Goal: Information Seeking & Learning: Find specific fact

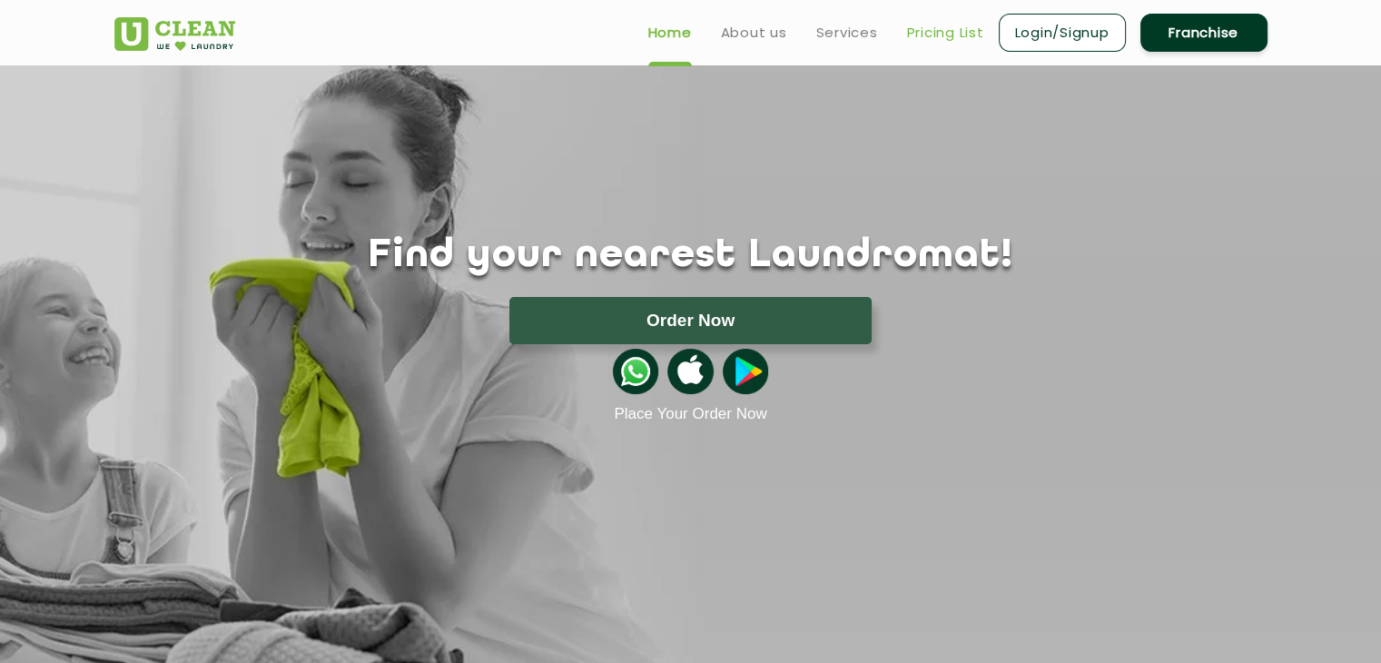
click at [944, 27] on link "Pricing List" at bounding box center [945, 33] width 77 height 22
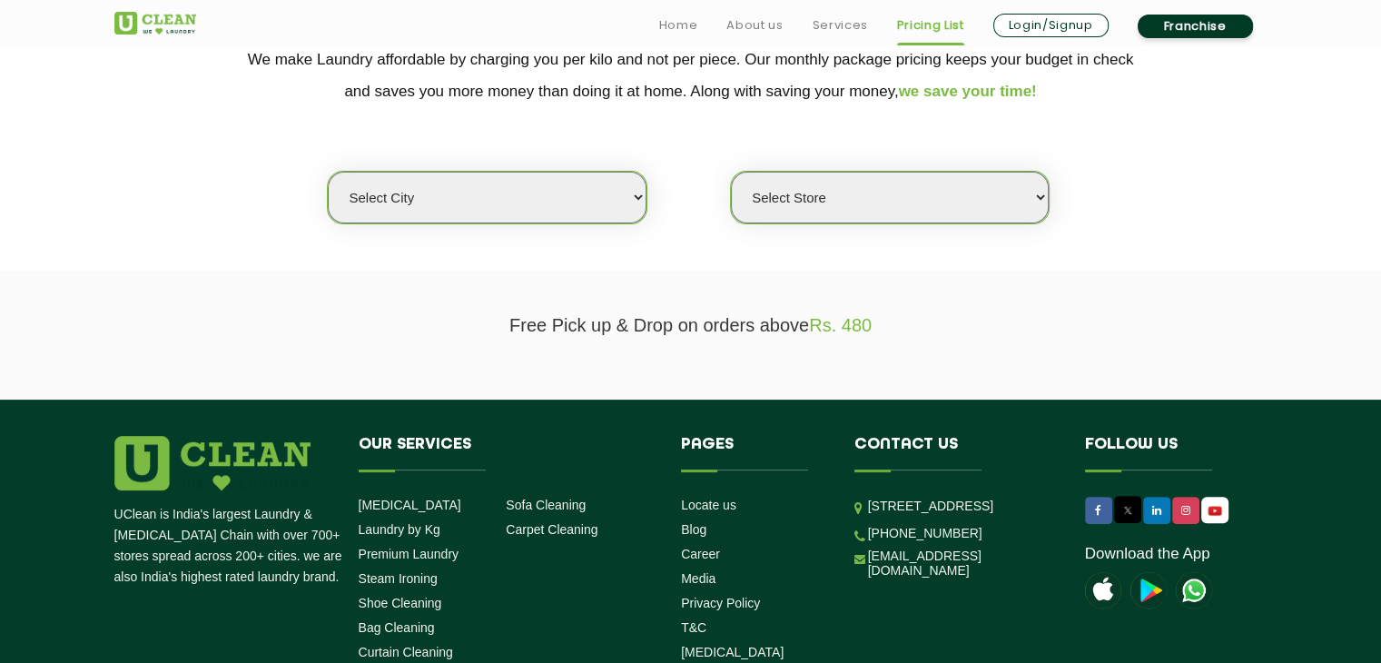
scroll to position [400, 0]
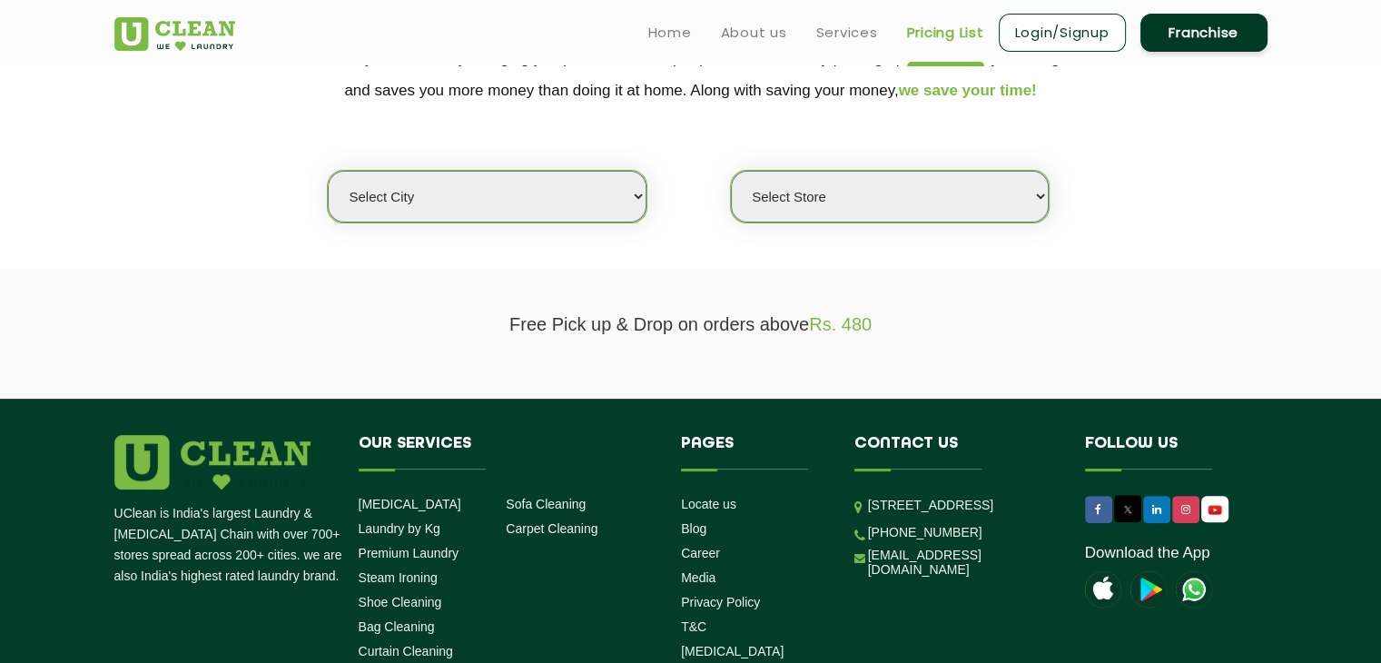
click at [581, 198] on select "Select city [GEOGRAPHIC_DATA] [GEOGRAPHIC_DATA] [GEOGRAPHIC_DATA] [GEOGRAPHIC_D…" at bounding box center [487, 197] width 318 height 52
click at [421, 223] on section "We make Laundry affordable by charging you per kilo and not per piece. Our mont…" at bounding box center [690, 144] width 1381 height 249
click at [427, 212] on select "Select city [GEOGRAPHIC_DATA] [GEOGRAPHIC_DATA] [GEOGRAPHIC_DATA] [GEOGRAPHIC_D…" at bounding box center [487, 197] width 318 height 52
select select "39"
click at [328, 171] on select "Select city [GEOGRAPHIC_DATA] [GEOGRAPHIC_DATA] [GEOGRAPHIC_DATA] [GEOGRAPHIC_D…" at bounding box center [487, 197] width 318 height 52
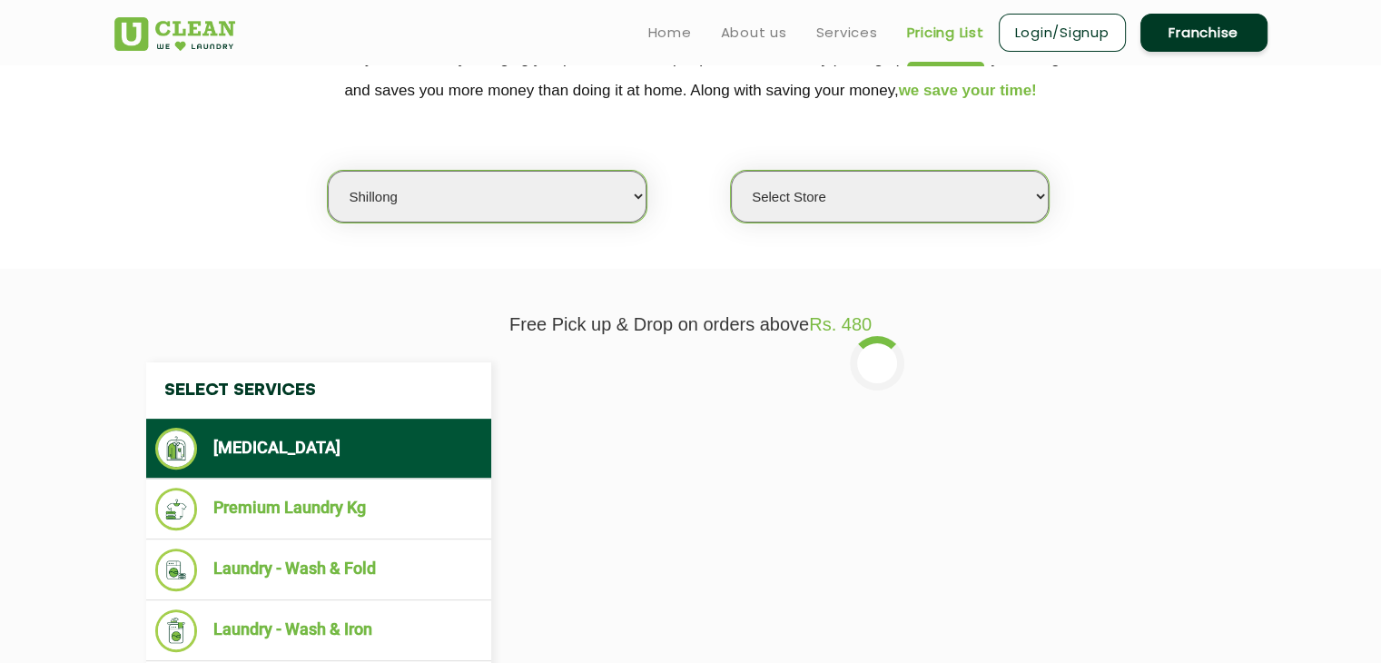
click at [777, 208] on select "Select Store UClean Jaiawa Shillong UClean Rynjah" at bounding box center [890, 197] width 318 height 52
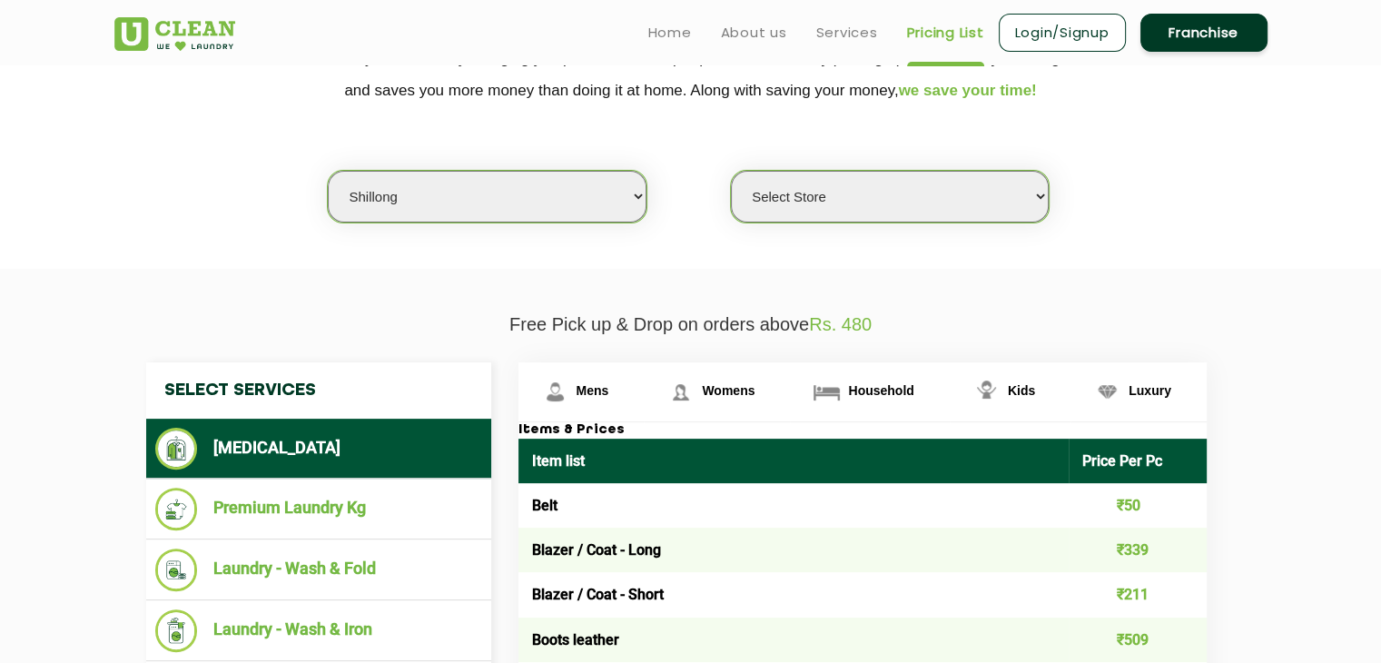
select select "135"
click at [731, 171] on select "Select Store UClean Jaiawa Shillong UClean Rynjah" at bounding box center [890, 197] width 318 height 52
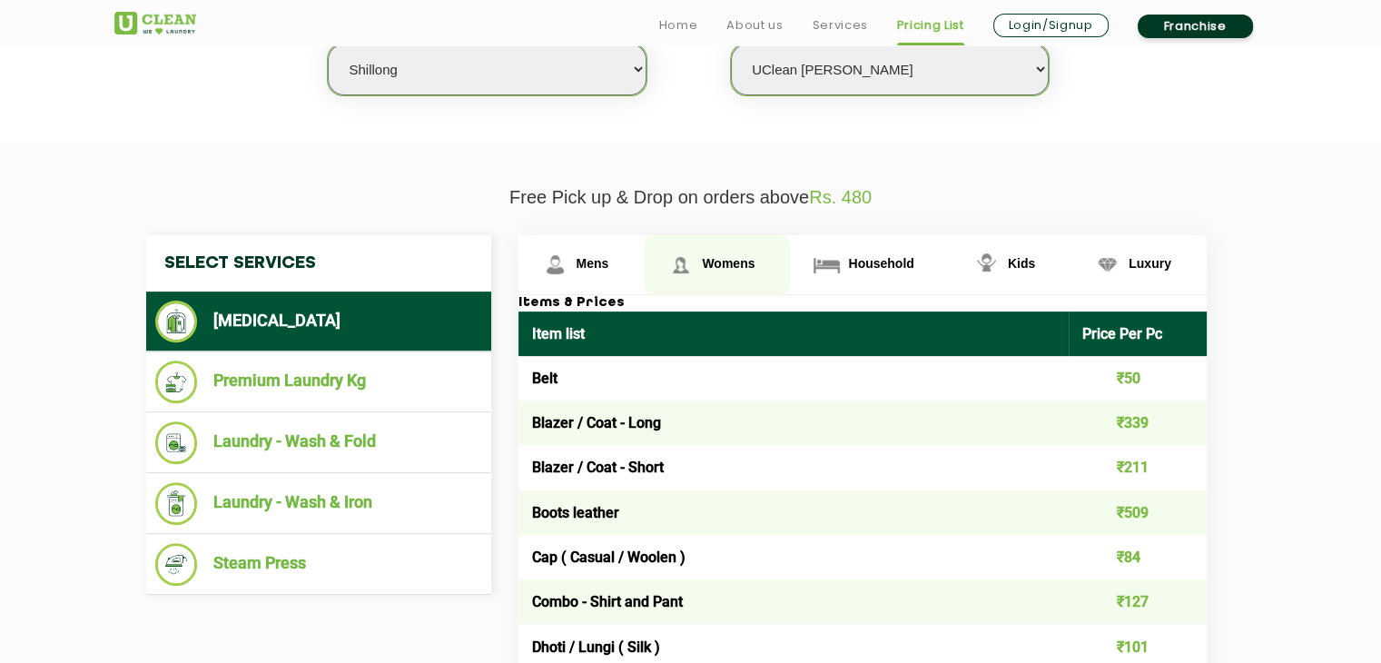
scroll to position [581, 0]
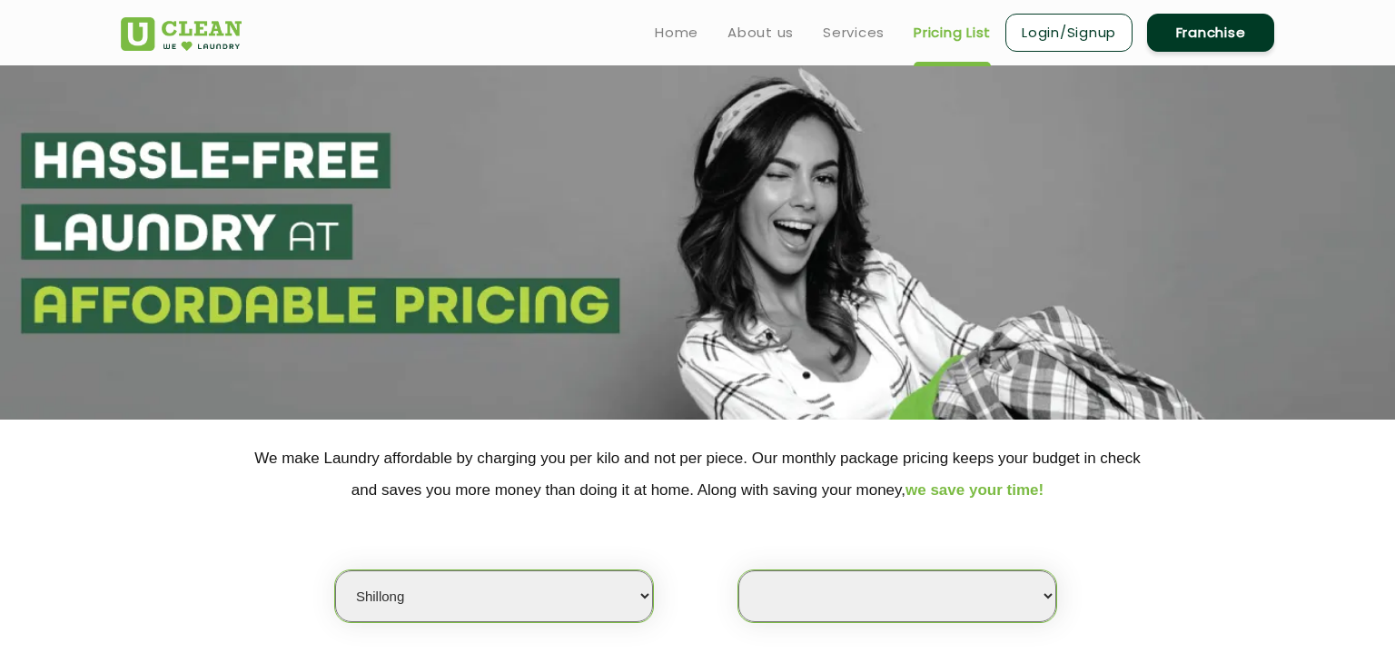
select select "39"
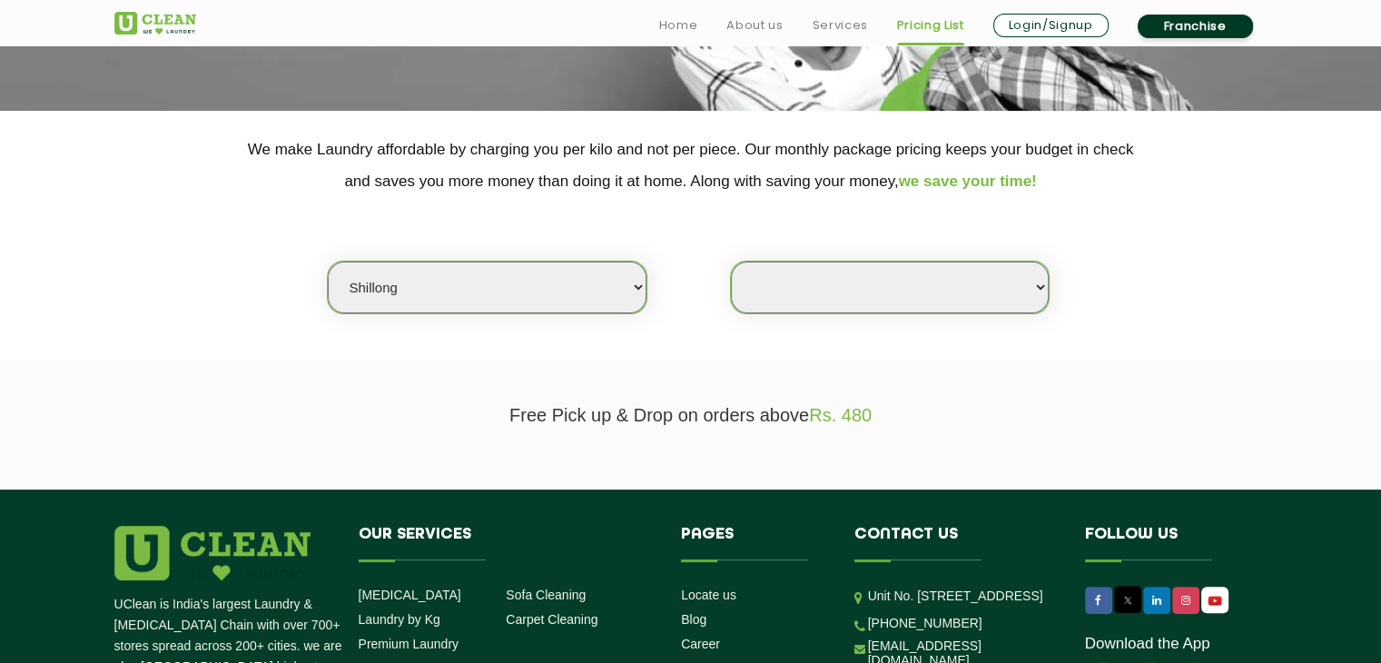
scroll to position [323, 0]
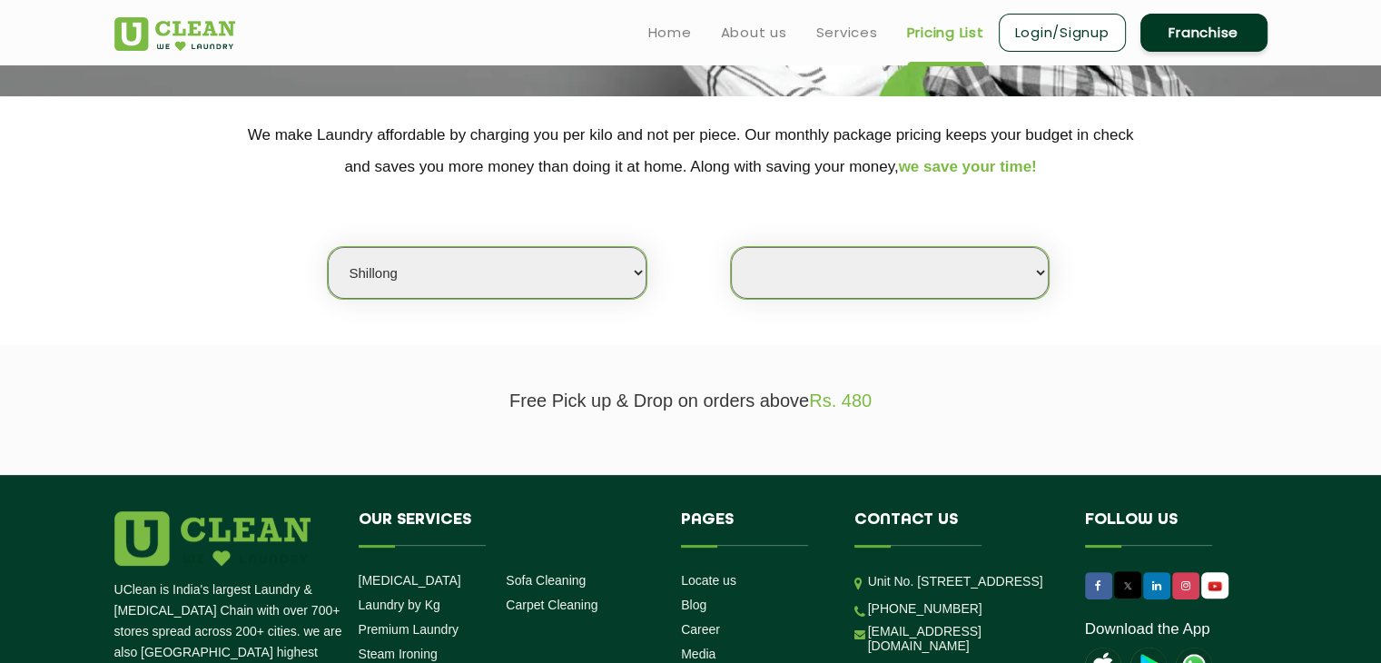
click at [876, 258] on select "Select Store" at bounding box center [890, 273] width 318 height 52
select select "0"
click at [731, 247] on select "Select Store" at bounding box center [890, 273] width 318 height 52
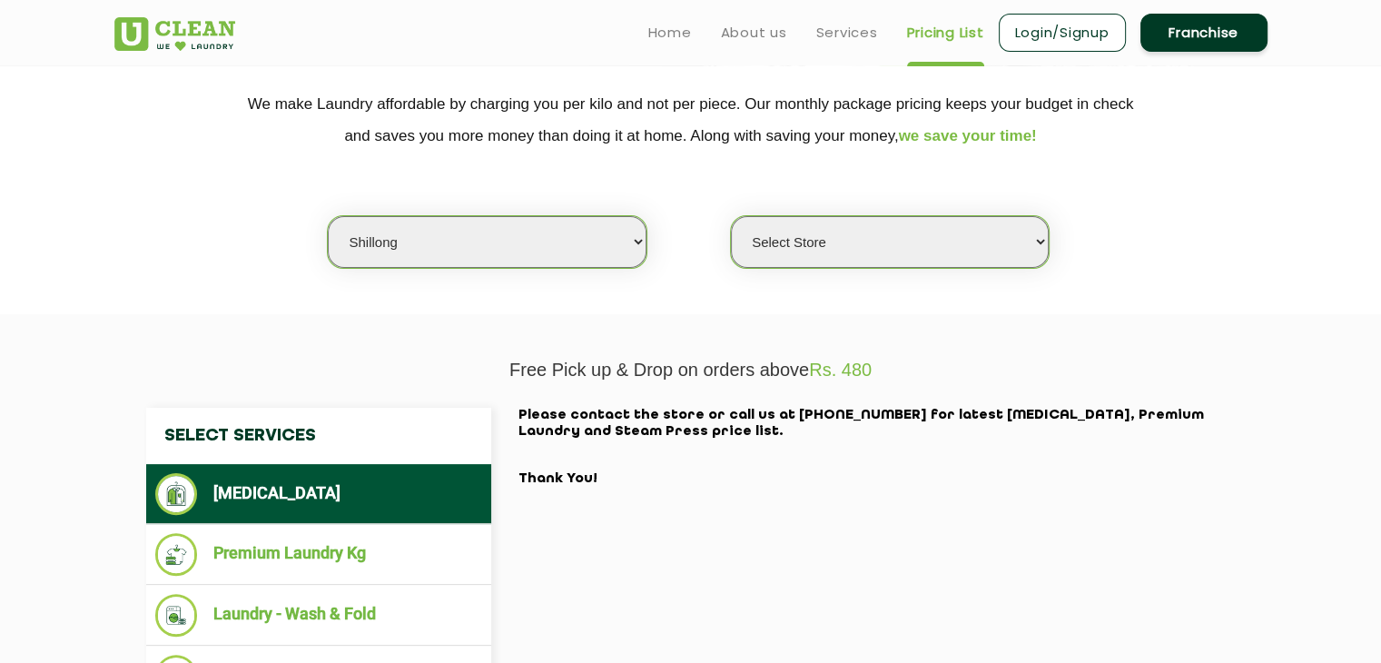
scroll to position [352, 0]
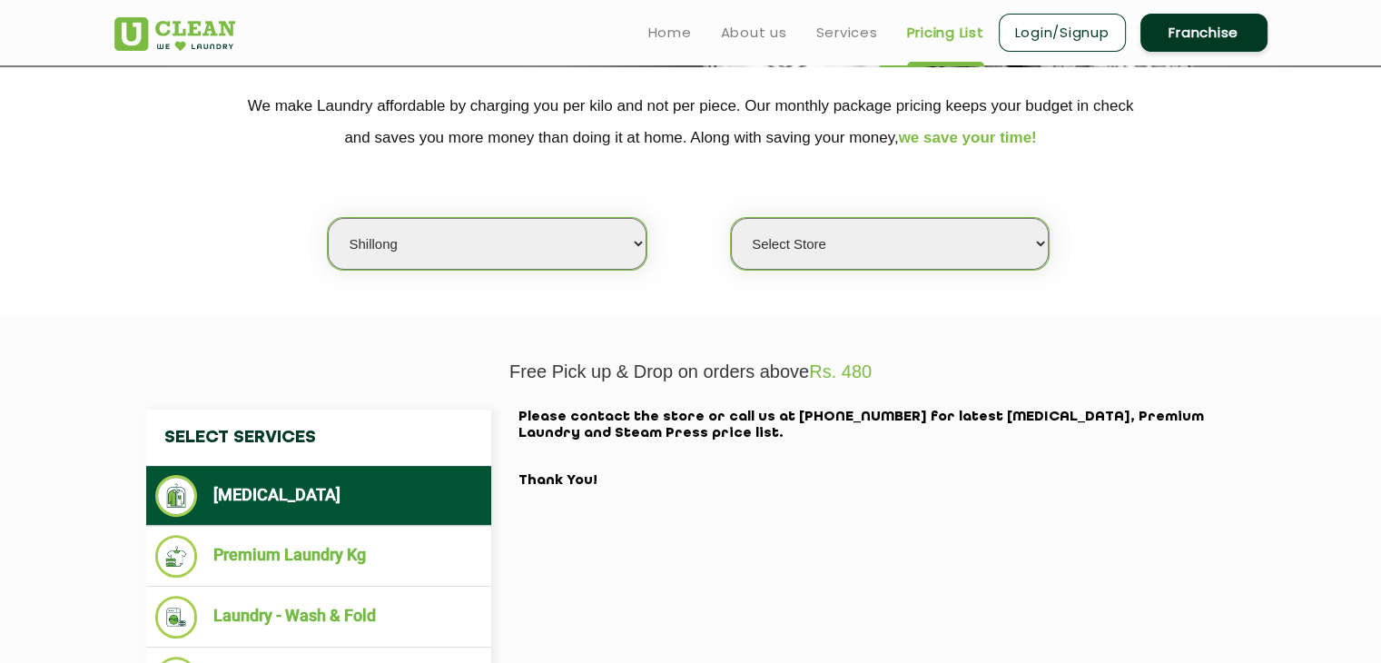
click at [540, 249] on select "Select city [GEOGRAPHIC_DATA] [GEOGRAPHIC_DATA] [GEOGRAPHIC_DATA] [GEOGRAPHIC_D…" at bounding box center [487, 244] width 318 height 52
click at [328, 218] on select "Select city [GEOGRAPHIC_DATA] [GEOGRAPHIC_DATA] [GEOGRAPHIC_DATA] [GEOGRAPHIC_D…" at bounding box center [487, 244] width 318 height 52
click at [785, 237] on select "Select Store" at bounding box center [890, 244] width 318 height 52
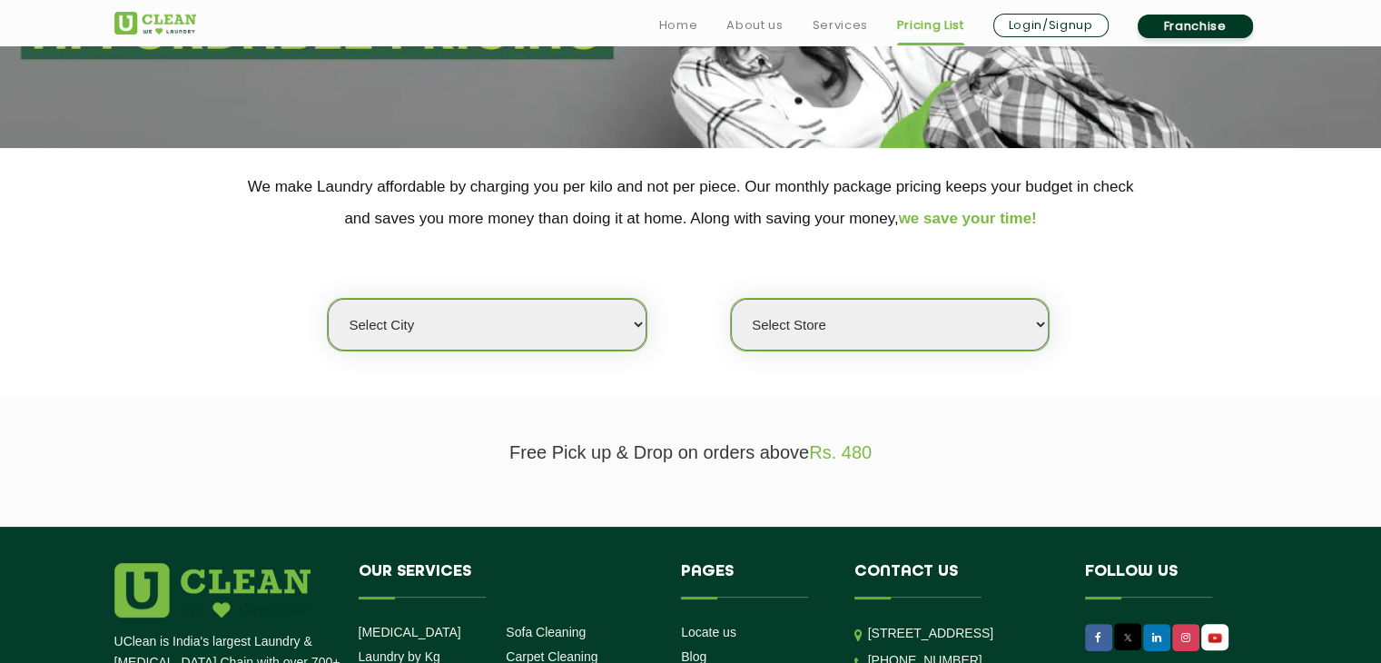
scroll to position [279, 0]
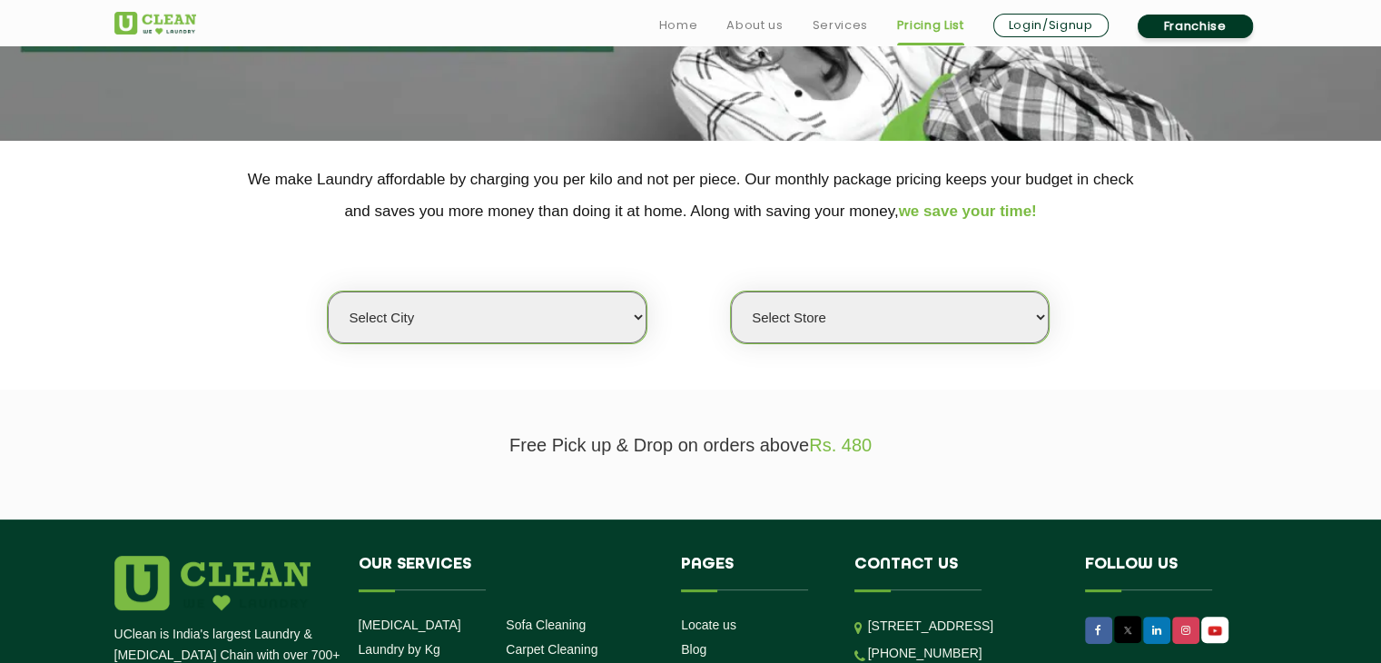
click at [625, 329] on select "Select city [GEOGRAPHIC_DATA] [GEOGRAPHIC_DATA] [GEOGRAPHIC_DATA] [GEOGRAPHIC_D…" at bounding box center [487, 318] width 318 height 52
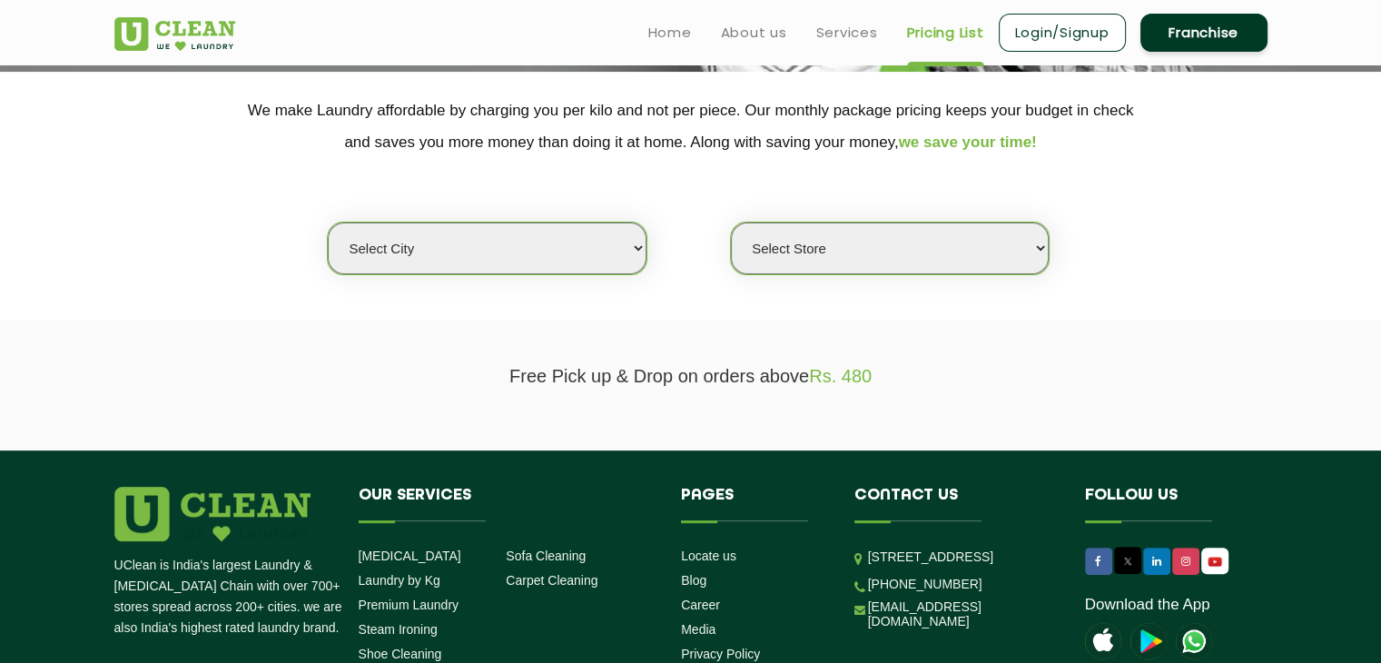
scroll to position [333, 0]
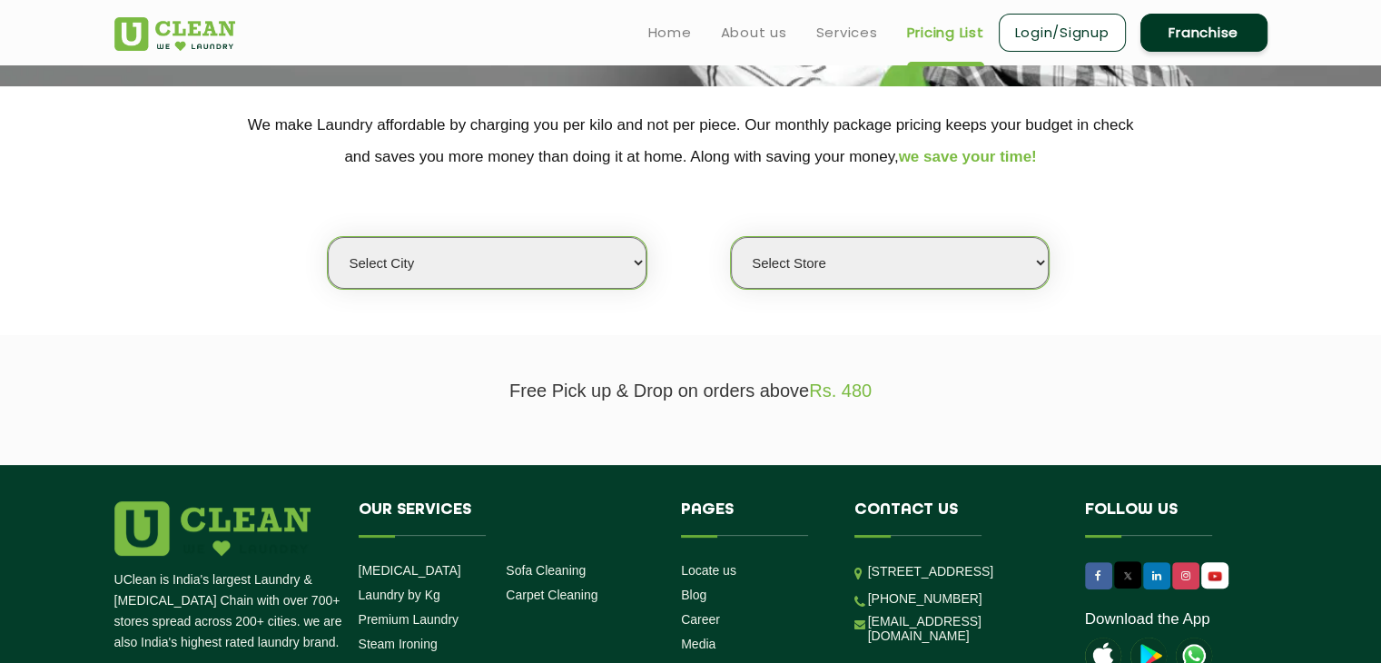
click at [568, 265] on select "Select city [GEOGRAPHIC_DATA] [GEOGRAPHIC_DATA] [GEOGRAPHIC_DATA] [GEOGRAPHIC_D…" at bounding box center [487, 263] width 318 height 52
select select "39"
click at [328, 237] on select "Select city [GEOGRAPHIC_DATA] [GEOGRAPHIC_DATA] [GEOGRAPHIC_DATA] [GEOGRAPHIC_D…" at bounding box center [487, 263] width 318 height 52
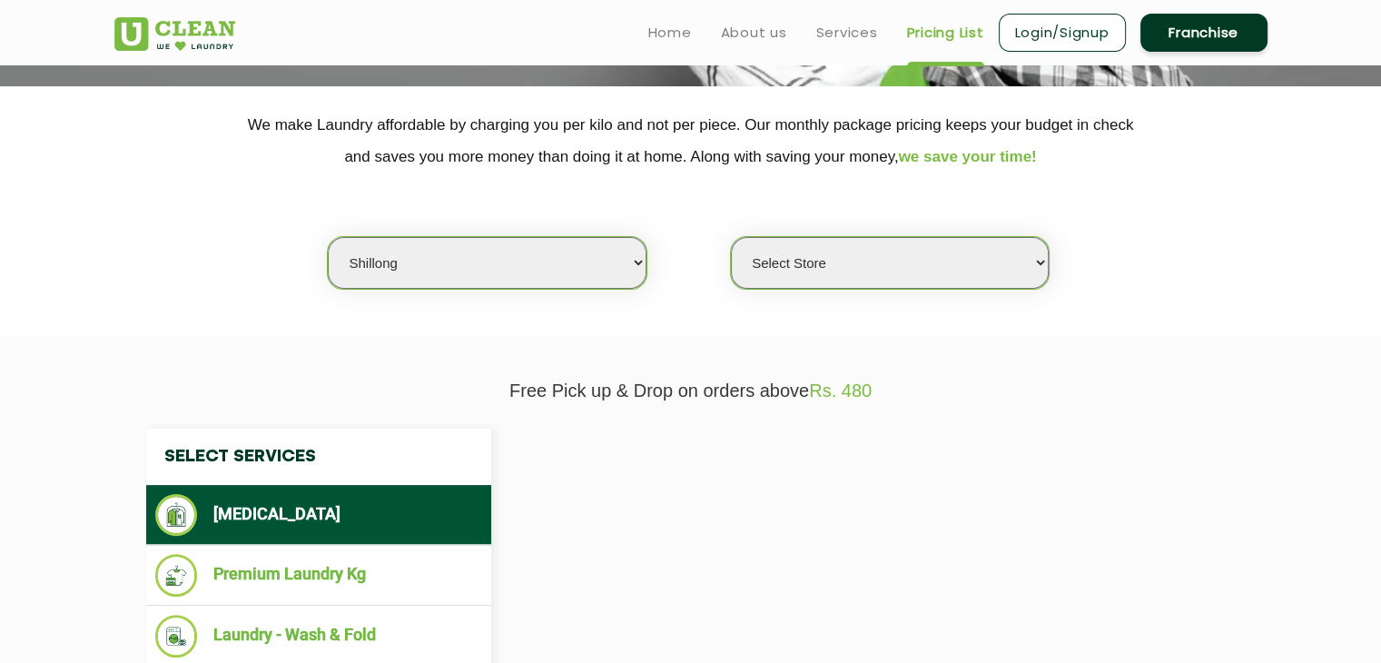
select select "0"
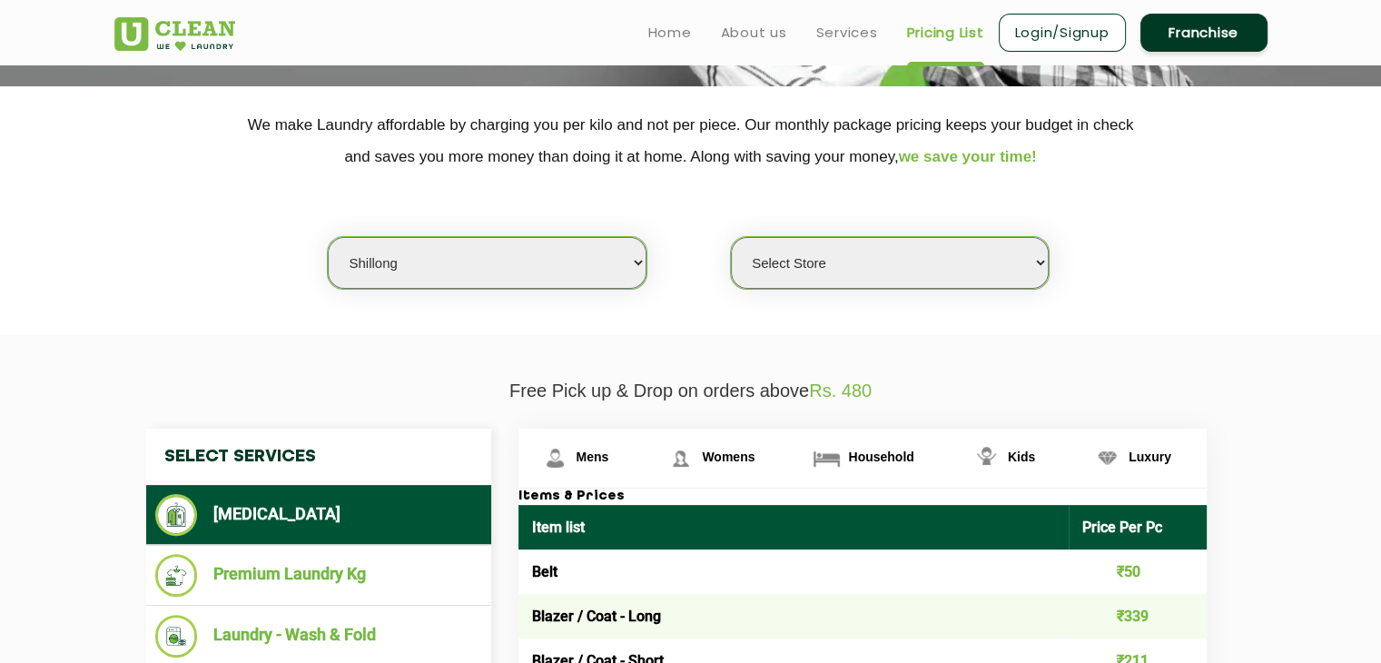
click at [821, 255] on select "Select Store UClean Jaiawa Shillong UClean Rynjah" at bounding box center [890, 263] width 318 height 52
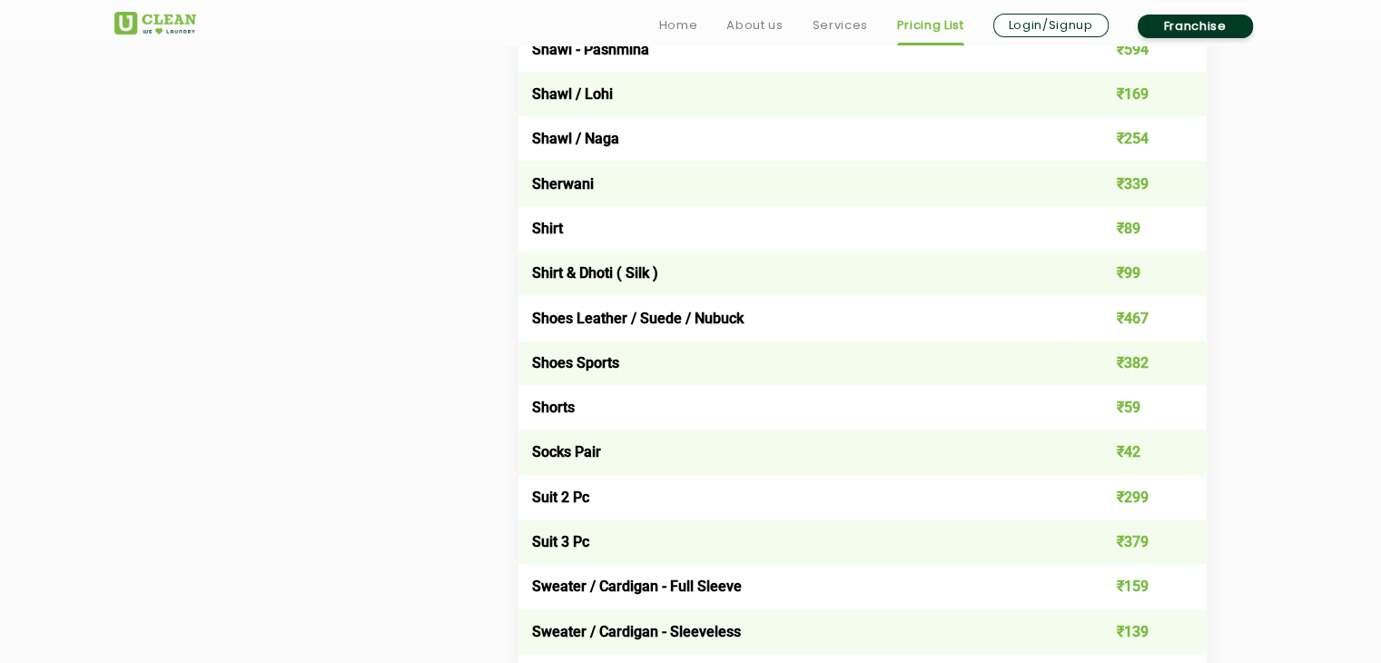
scroll to position [2669, 0]
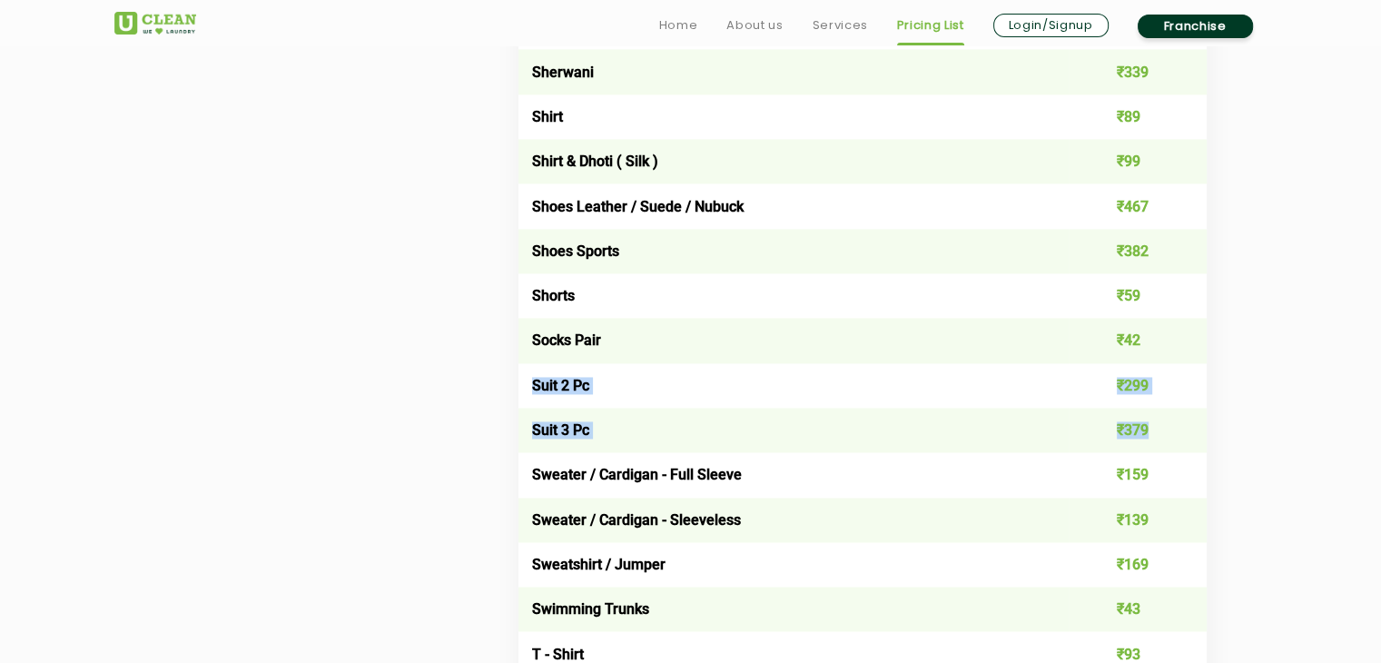
drag, startPoint x: 531, startPoint y: 390, endPoint x: 1161, endPoint y: 442, distance: 631.6
copy tbody "Suit 2 Pc ₹299 Suit 3 Pc ₹379"
